Goal: Communication & Community: Answer question/provide support

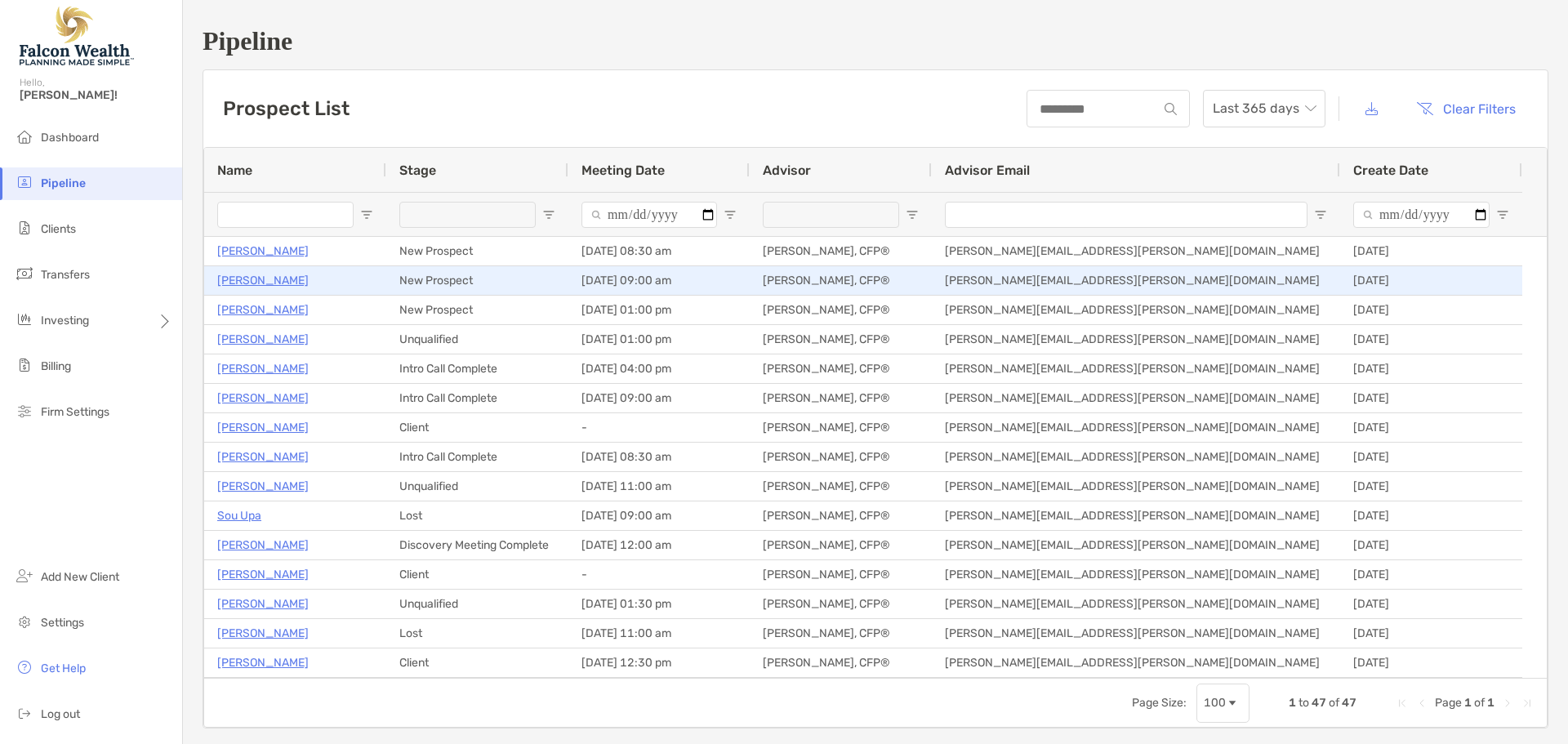
click at [264, 285] on p "[PERSON_NAME]" at bounding box center [263, 281] width 91 height 21
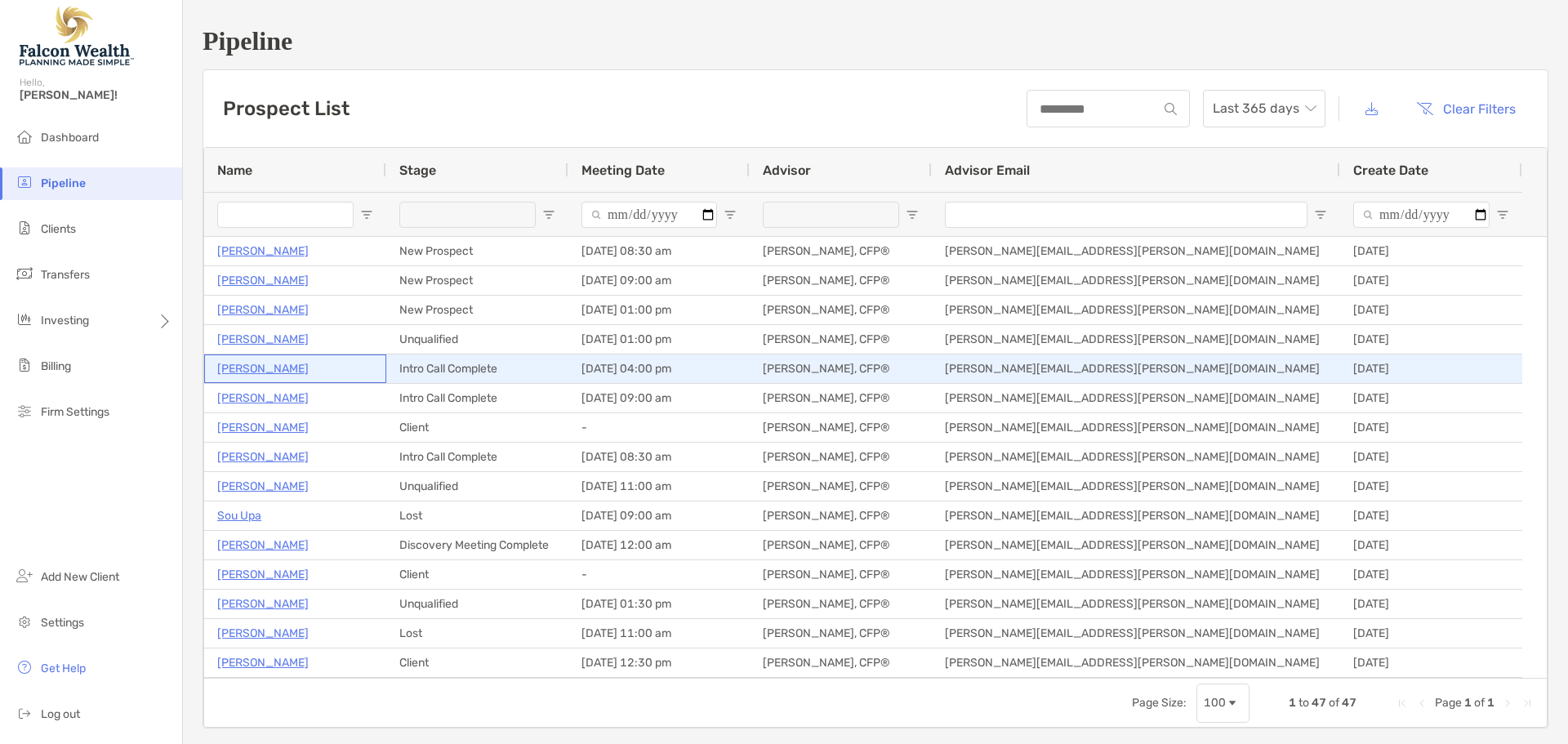
click at [254, 364] on p "Zachary Neider" at bounding box center [263, 368] width 91 height 21
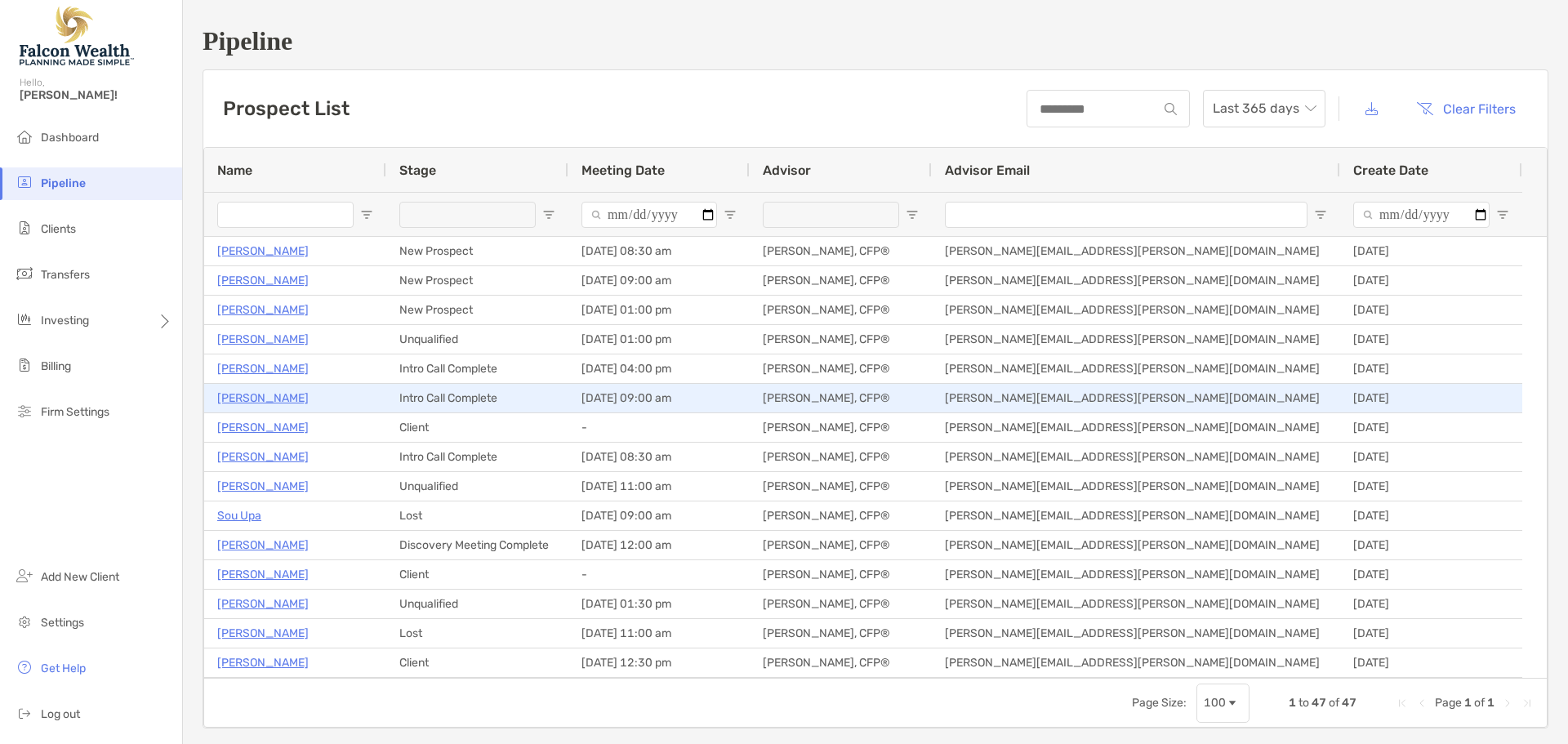
click at [264, 399] on p "Gregory Stevens" at bounding box center [263, 398] width 91 height 21
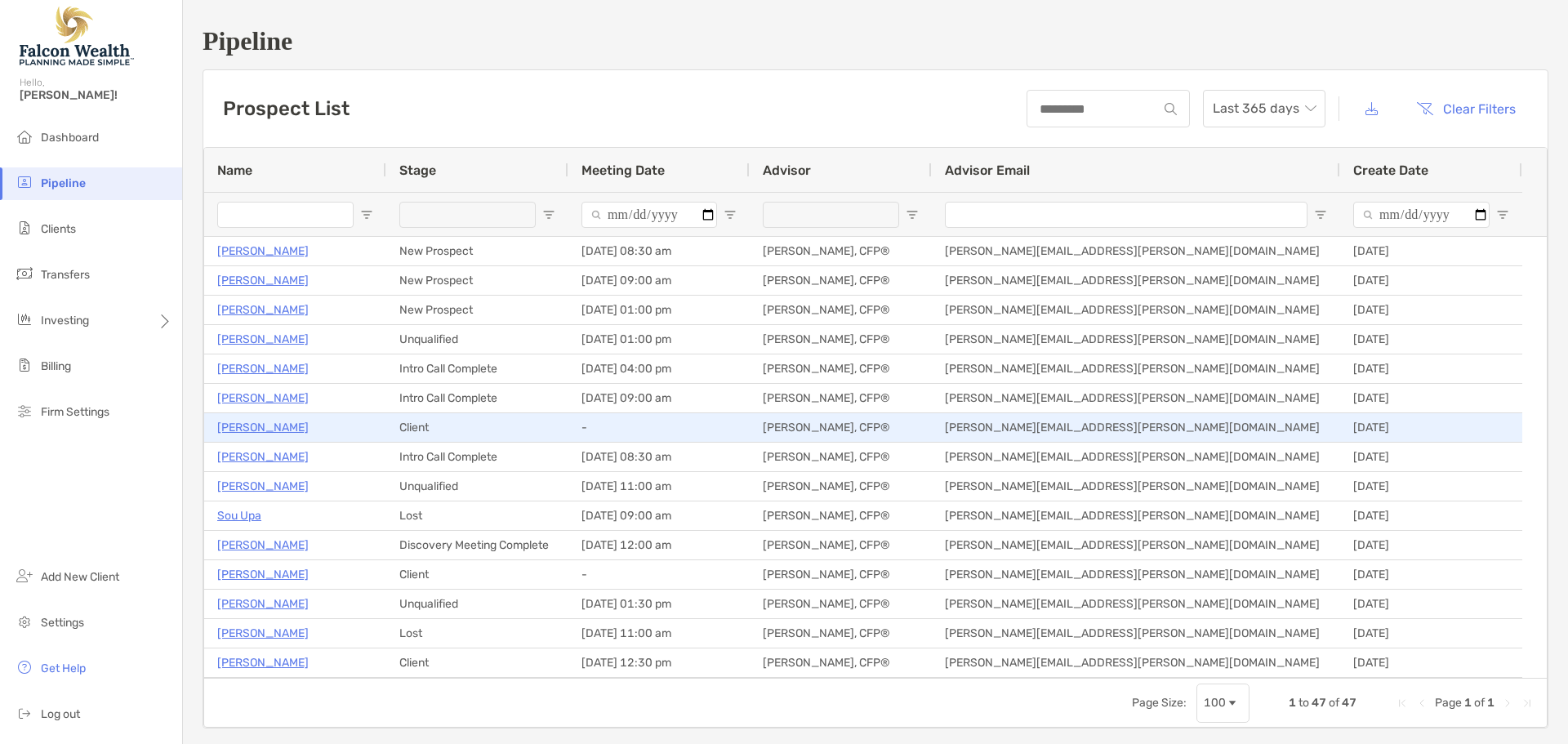
click at [263, 431] on p "Walter Maeda" at bounding box center [263, 428] width 91 height 21
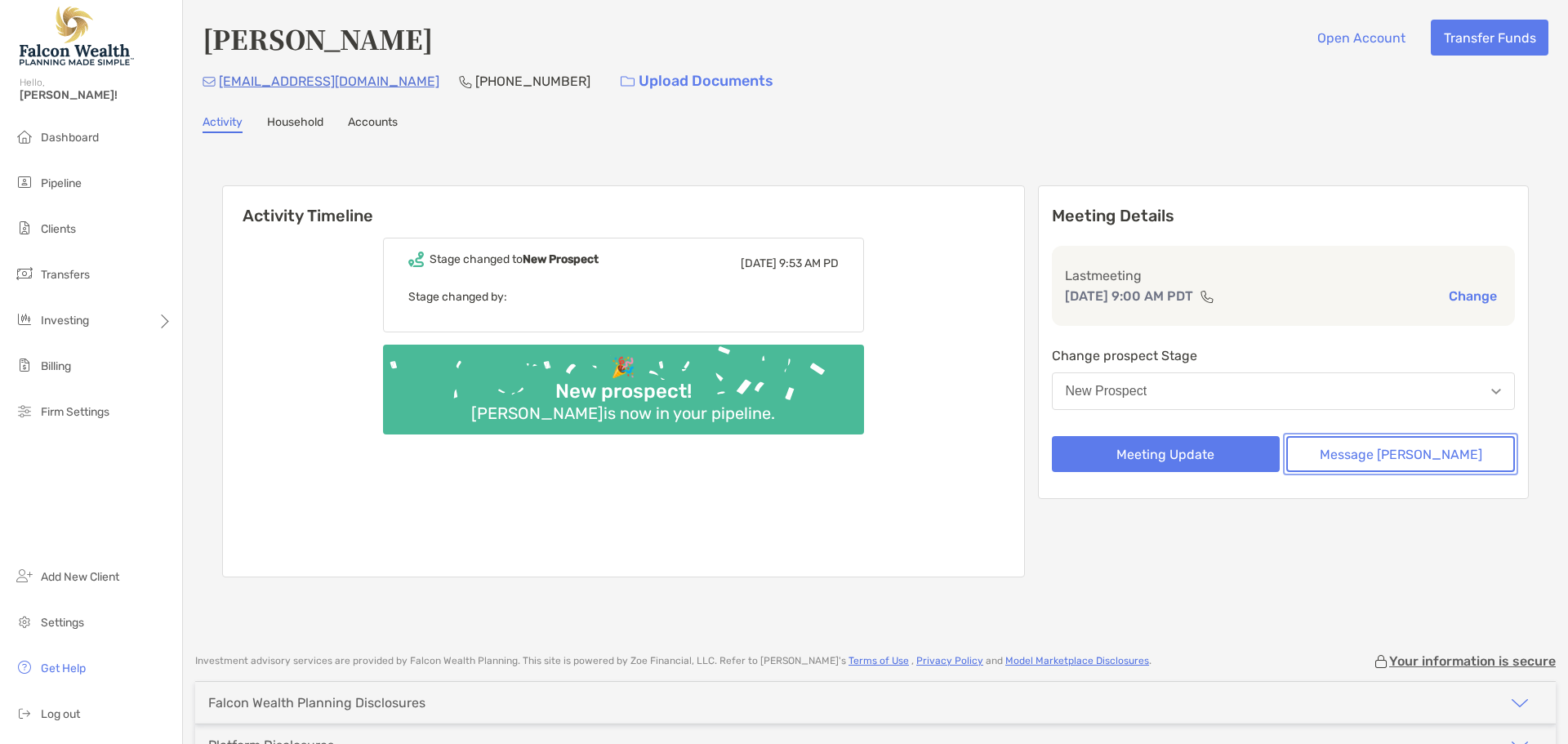
click at [1400, 453] on button "Message [PERSON_NAME]" at bounding box center [1400, 454] width 228 height 36
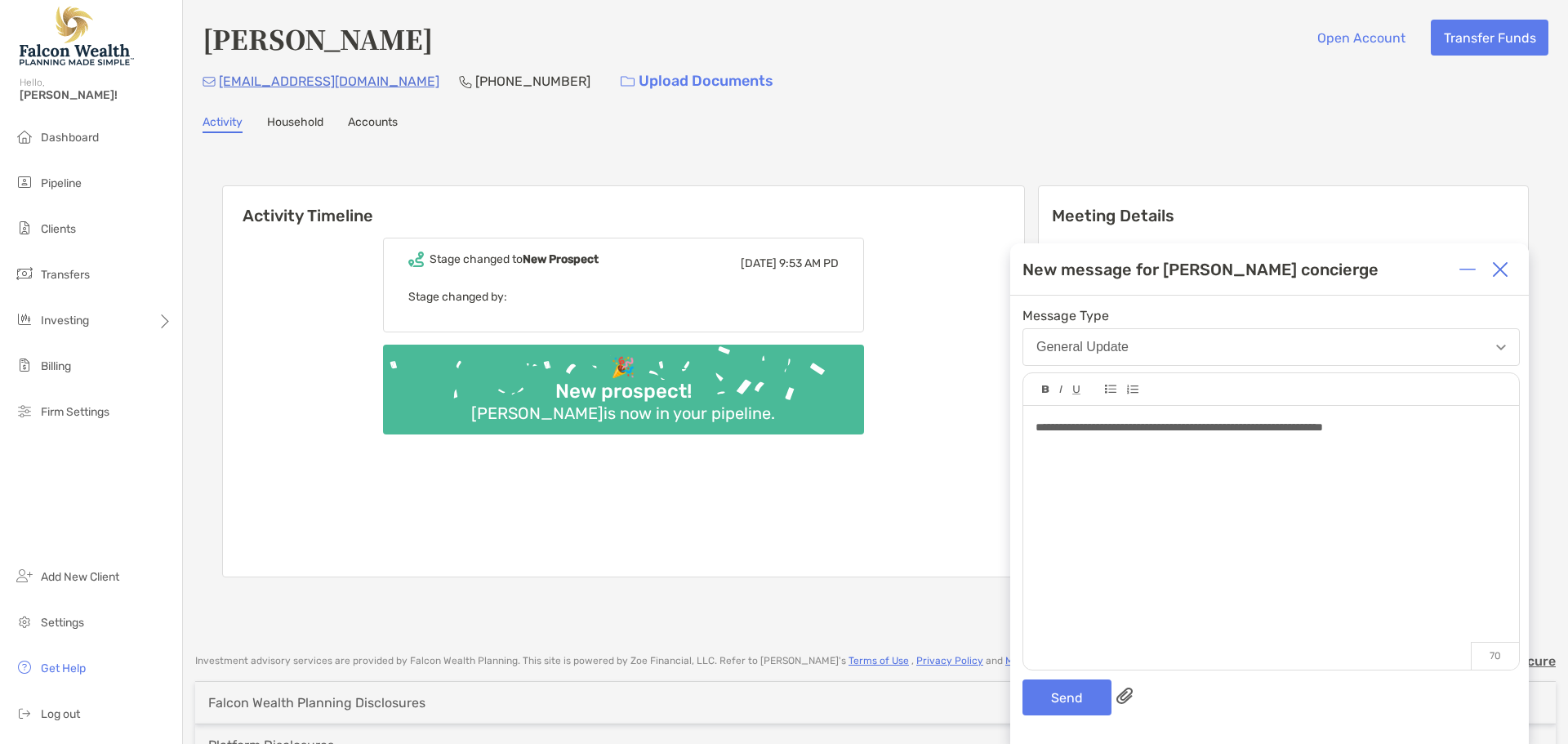
click at [1222, 425] on span "**********" at bounding box center [1179, 427] width 288 height 12
click at [1059, 705] on button "Send" at bounding box center [1066, 697] width 89 height 36
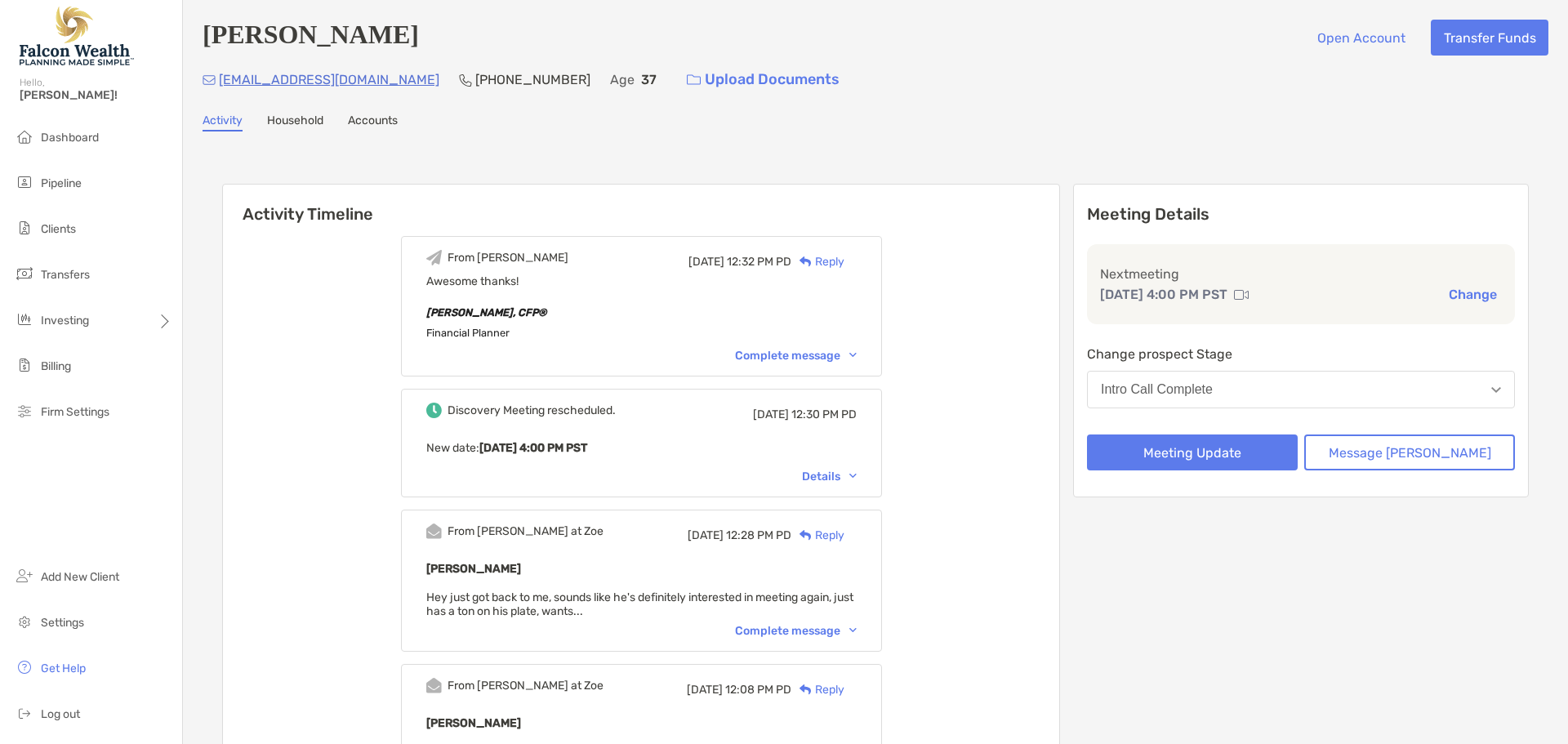
click at [762, 634] on div "Complete message" at bounding box center [796, 630] width 122 height 13
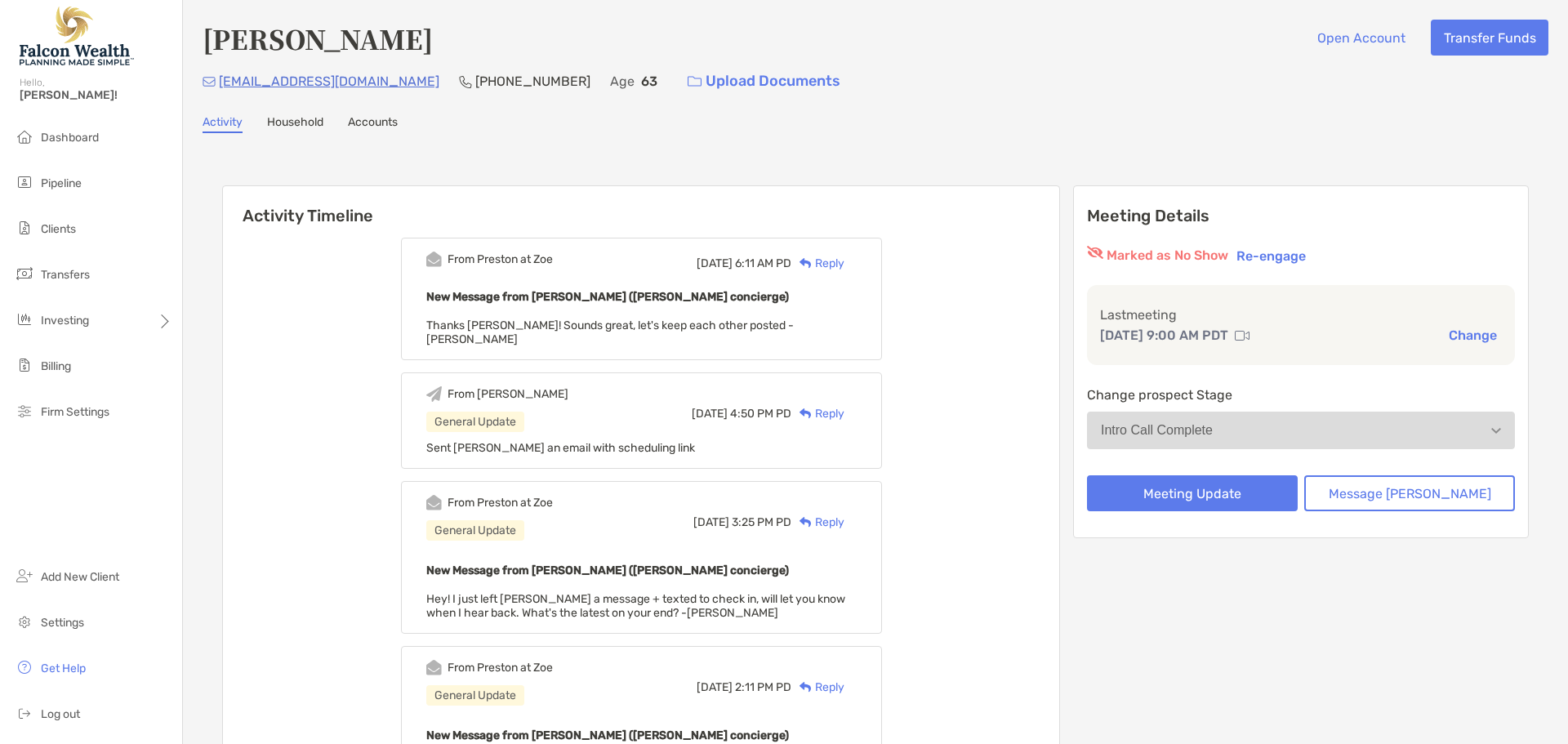
click at [837, 327] on div "New Message from Preston Buhrmaster (Zoe concierge) Thanks Quinn! Sounds great,…" at bounding box center [642, 316] width 430 height 60
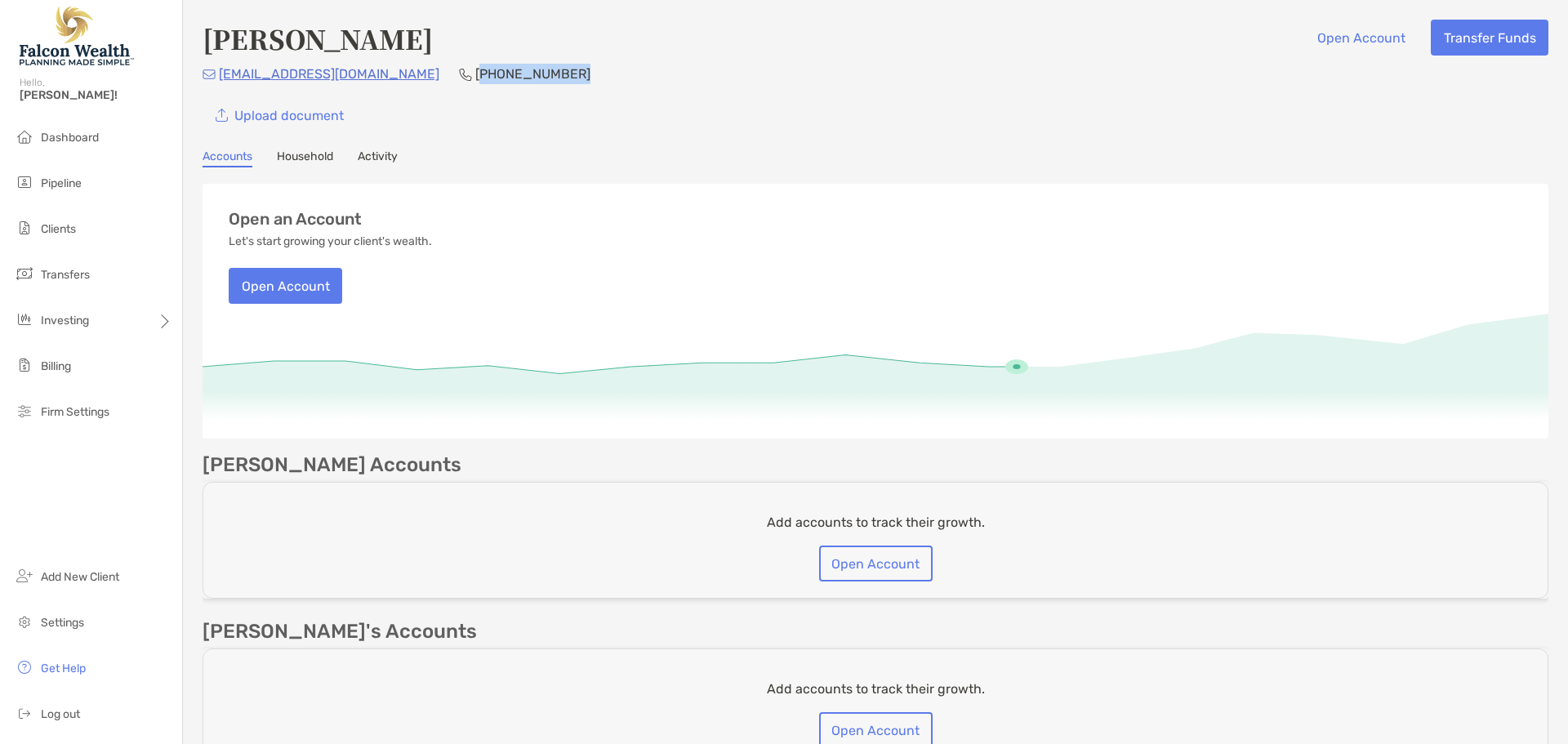
drag, startPoint x: 470, startPoint y: 80, endPoint x: 400, endPoint y: 77, distance: 70.1
click at [400, 77] on div "[EMAIL_ADDRESS][DOMAIN_NAME] [PHONE_NUMBER]" at bounding box center [875, 74] width 1346 height 21
click at [647, 108] on div "Upload document" at bounding box center [875, 115] width 1346 height 36
drag, startPoint x: 485, startPoint y: 75, endPoint x: 400, endPoint y: 73, distance: 85.0
click at [400, 73] on div "[EMAIL_ADDRESS][DOMAIN_NAME] [PHONE_NUMBER]" at bounding box center [875, 74] width 1346 height 21
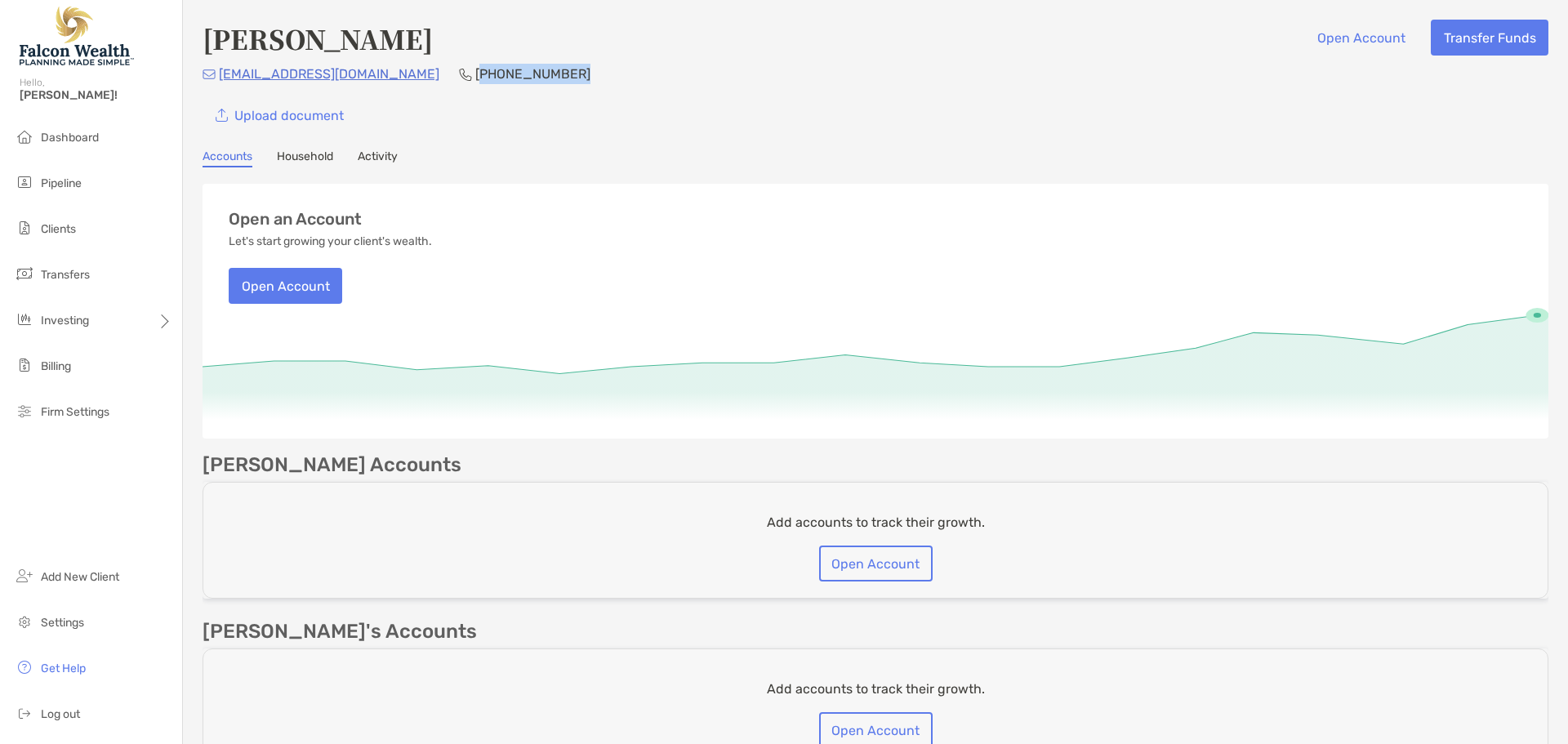
copy p "626) 510-2810"
